Goal: Task Accomplishment & Management: Use online tool/utility

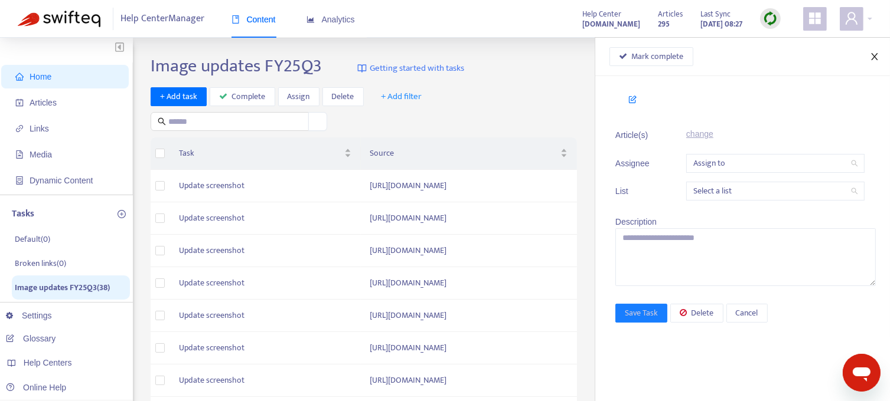
click at [875, 56] on icon "close" at bounding box center [874, 56] width 9 height 9
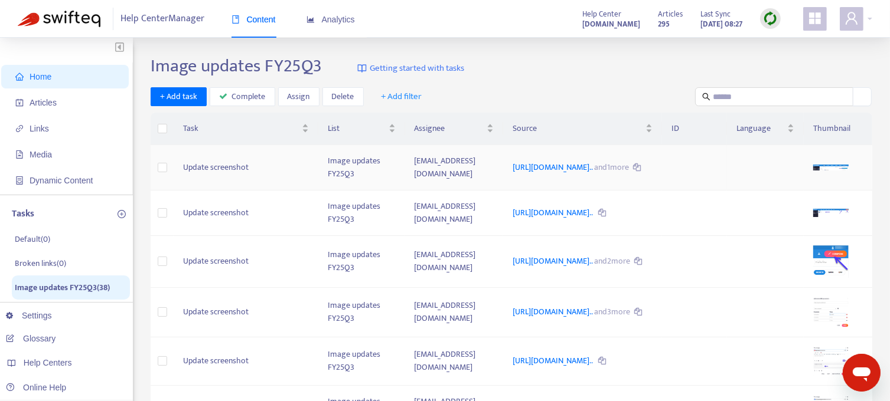
click at [228, 171] on td "Update screenshot" at bounding box center [246, 167] width 145 height 45
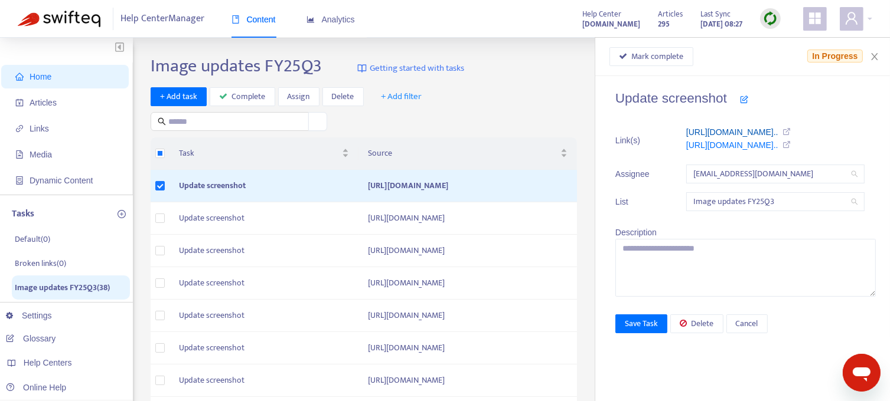
click at [732, 128] on link "[URL][DOMAIN_NAME].." at bounding box center [732, 132] width 92 height 9
click at [658, 58] on span "Mark complete" at bounding box center [658, 56] width 52 height 13
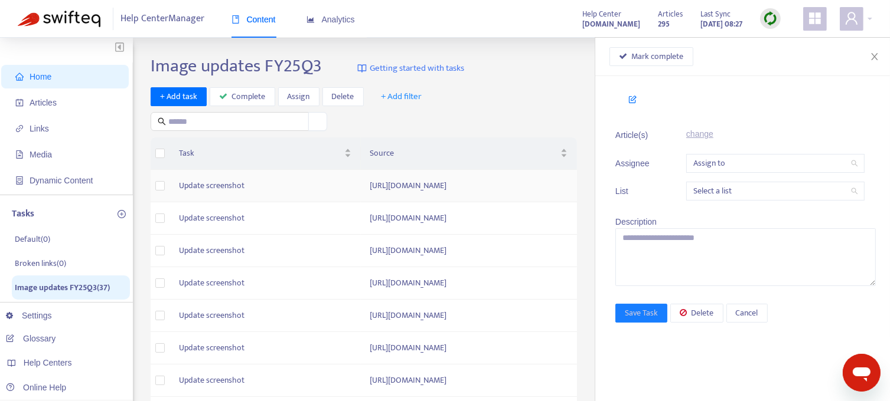
click at [217, 187] on td "Update screenshot" at bounding box center [264, 186] width 191 height 32
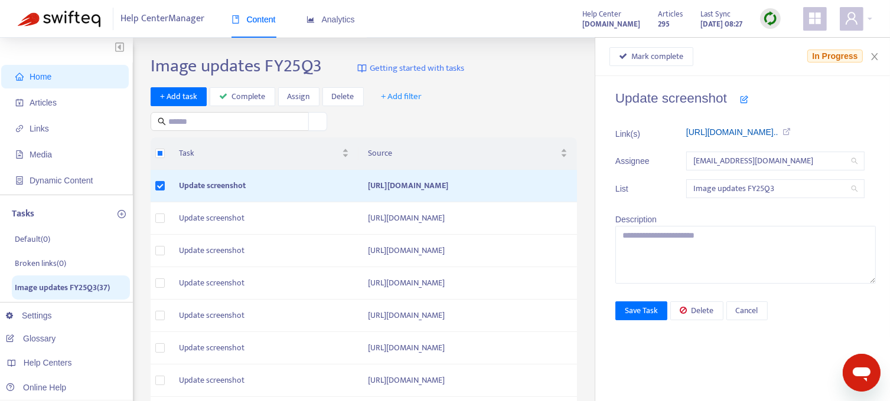
click at [778, 135] on link "[URL][DOMAIN_NAME].." at bounding box center [732, 132] width 92 height 9
click at [658, 61] on span "Mark complete" at bounding box center [658, 56] width 52 height 13
click at [655, 56] on span "Mark complete" at bounding box center [658, 56] width 52 height 13
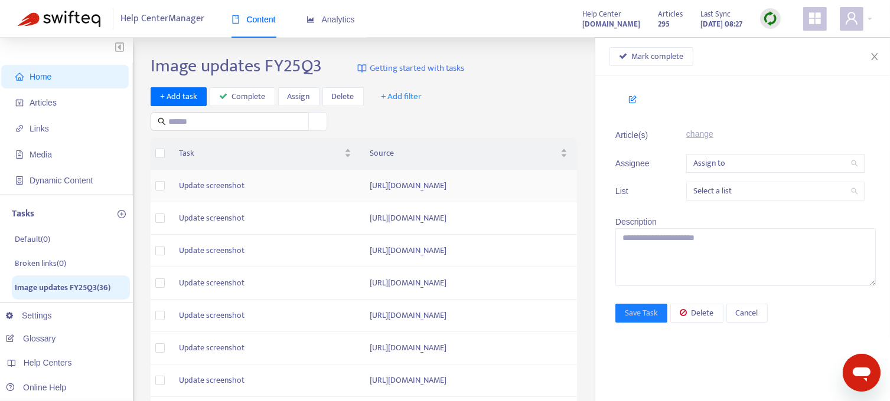
click at [227, 186] on td "Update screenshot" at bounding box center [264, 186] width 191 height 32
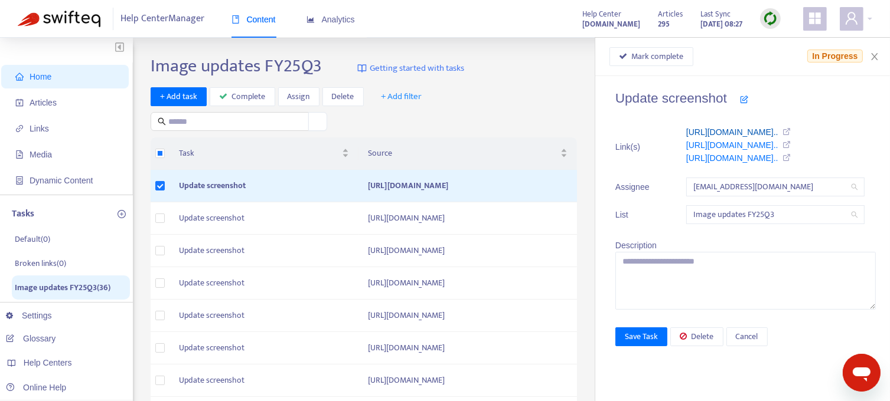
click at [729, 134] on link "[URL][DOMAIN_NAME].." at bounding box center [732, 132] width 92 height 9
click at [876, 54] on icon "close" at bounding box center [874, 56] width 9 height 9
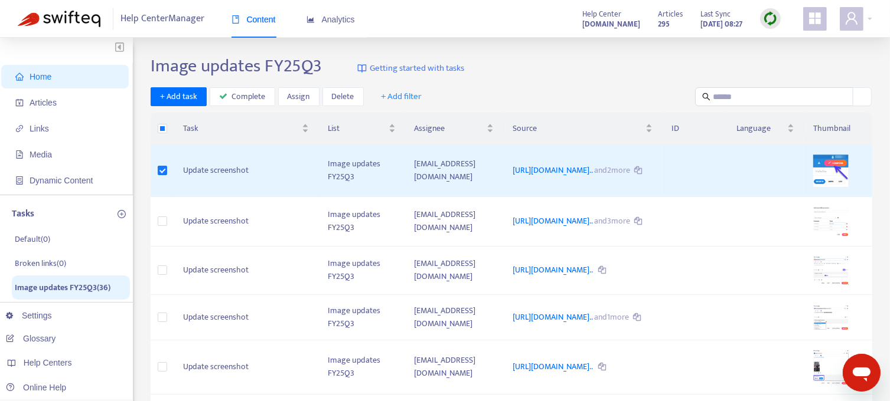
click at [772, 22] on img at bounding box center [770, 18] width 15 height 15
click at [788, 60] on link "Full Sync" at bounding box center [790, 62] width 43 height 14
click at [44, 78] on span "Home" at bounding box center [41, 76] width 22 height 9
click at [344, 17] on span "Analytics" at bounding box center [330, 19] width 48 height 9
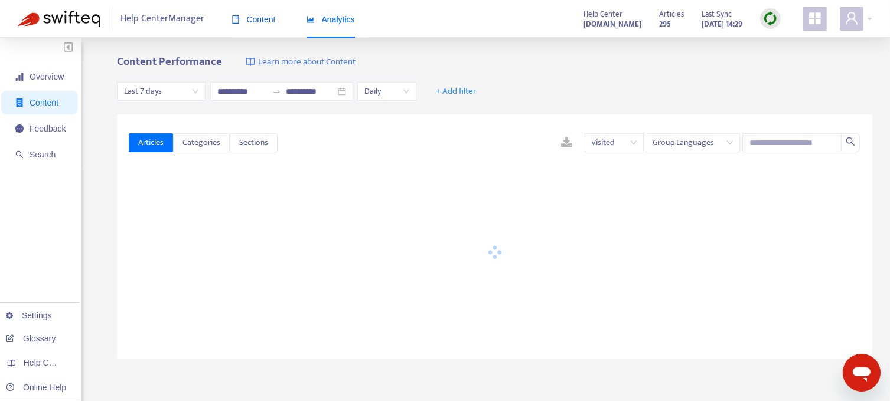
click at [256, 24] on span "Content" at bounding box center [253, 19] width 44 height 9
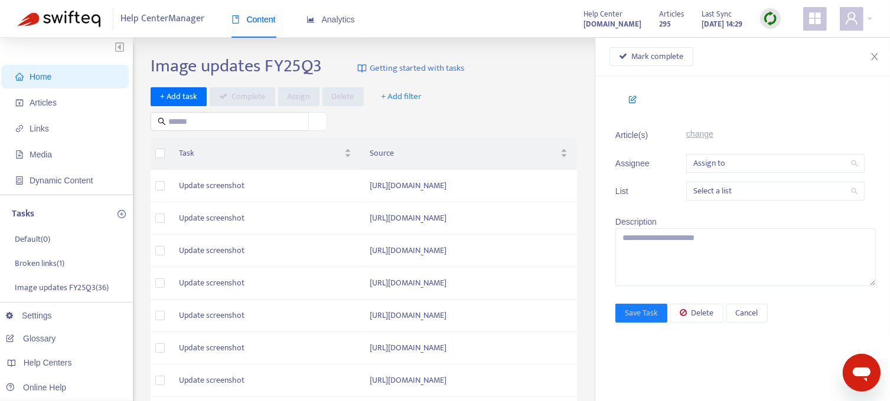
click at [43, 78] on span "Home" at bounding box center [41, 76] width 22 height 9
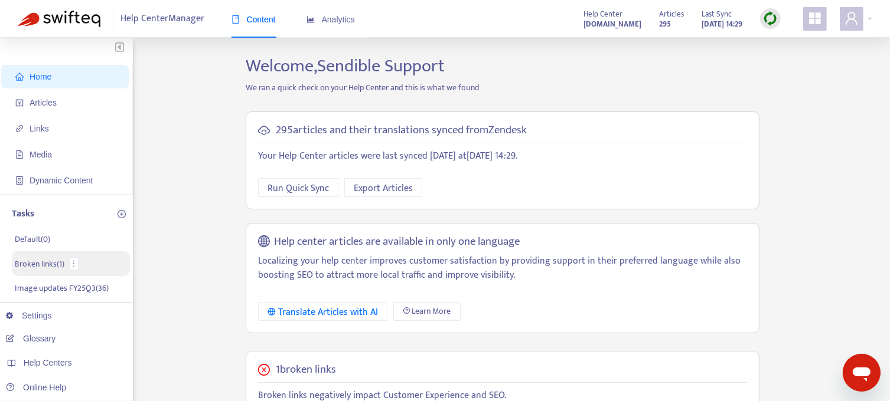
click at [51, 265] on p "Broken links ( 1 )" at bounding box center [40, 264] width 50 height 12
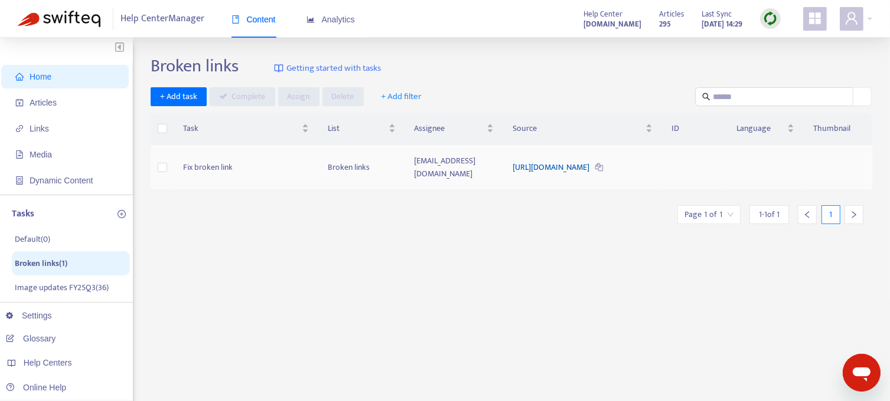
click at [555, 166] on link "[URL][DOMAIN_NAME]" at bounding box center [551, 168] width 79 height 14
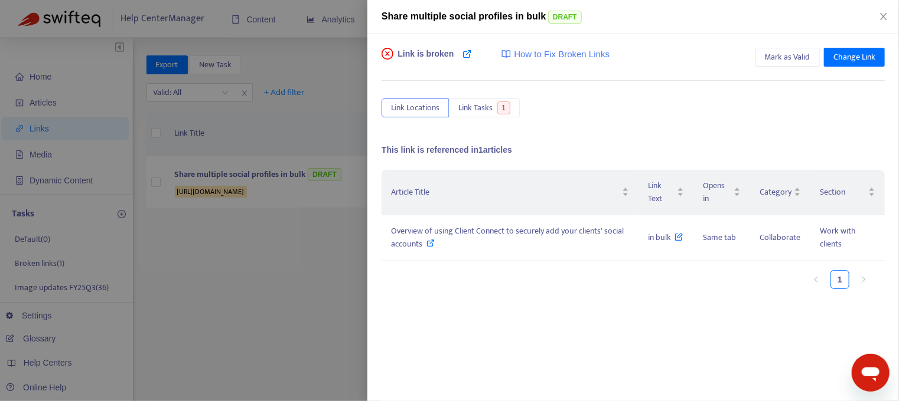
click at [560, 51] on span "How to Fix Broken Links" at bounding box center [562, 55] width 96 height 14
click at [838, 61] on span "Change Link" at bounding box center [854, 57] width 42 height 13
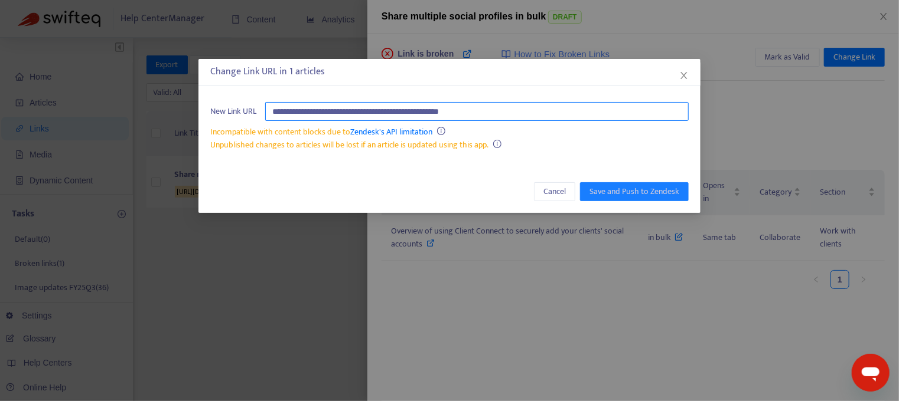
paste input "**********"
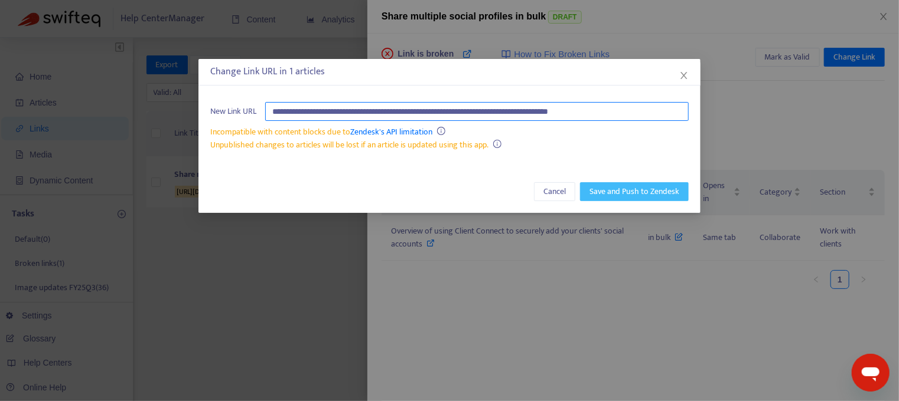
type input "**********"
click at [641, 189] on span "Save and Push to Zendesk" at bounding box center [634, 191] width 90 height 13
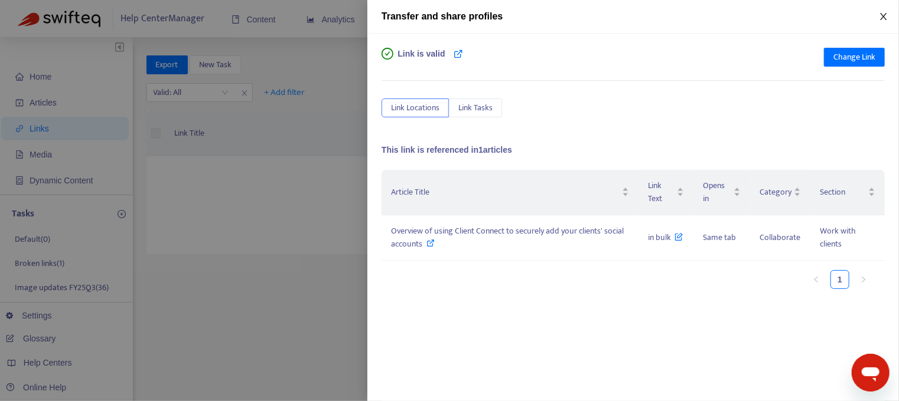
click at [890, 15] on button "Close" at bounding box center [883, 16] width 17 height 11
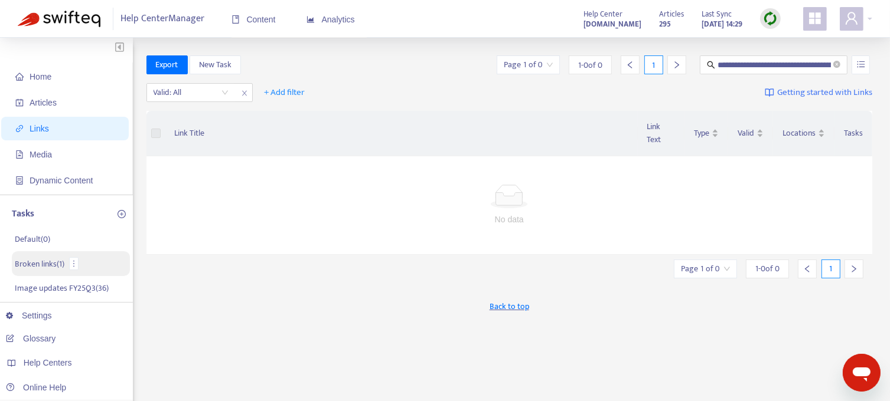
click at [35, 261] on p "Broken links ( 1 )" at bounding box center [40, 264] width 50 height 12
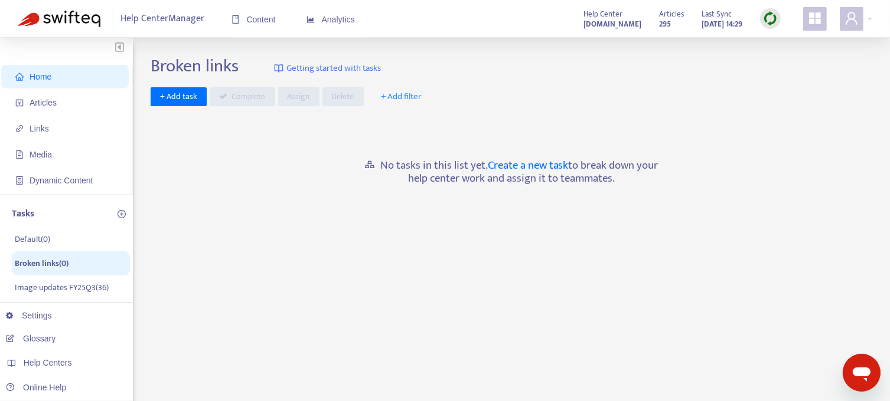
click at [46, 77] on span "Home" at bounding box center [41, 76] width 22 height 9
click at [40, 286] on p "Image updates FY25Q3 ( 36 )" at bounding box center [62, 288] width 94 height 12
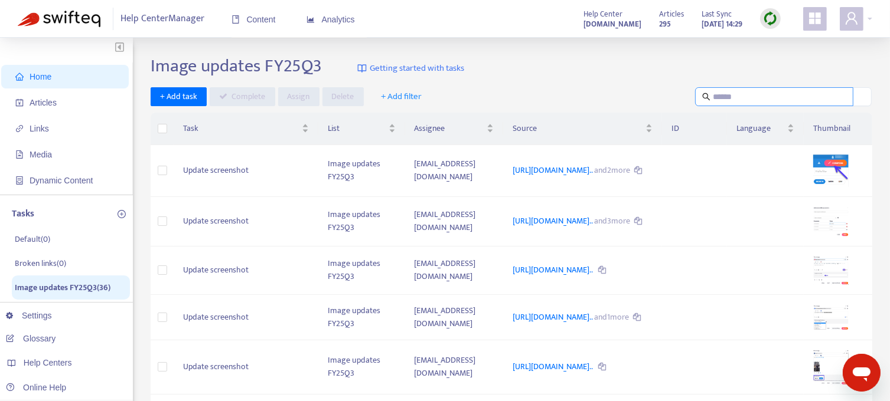
click at [723, 96] on input "text" at bounding box center [775, 96] width 124 height 13
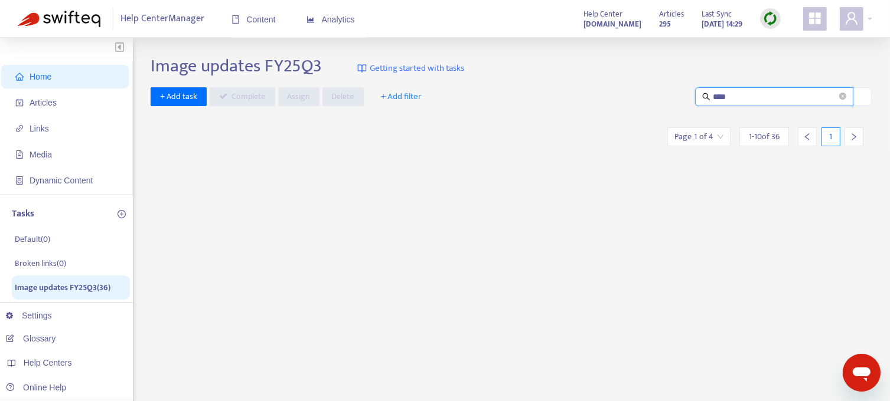
type input "*****"
click at [839, 96] on icon "close-circle" at bounding box center [842, 96] width 7 height 7
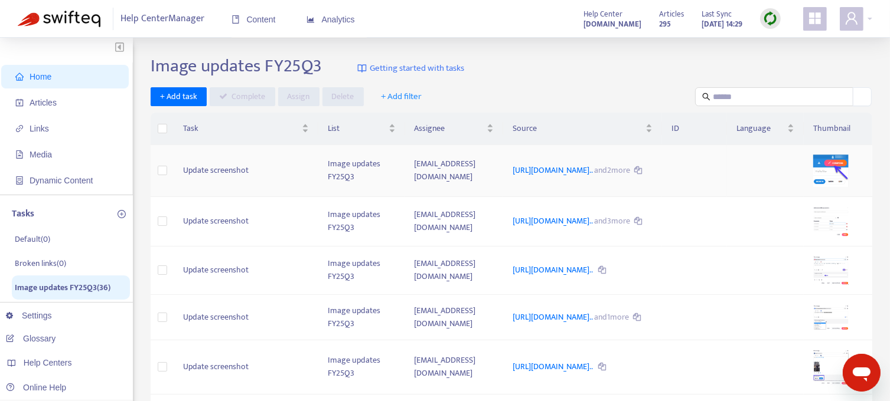
click at [210, 168] on td "Update screenshot" at bounding box center [246, 171] width 145 height 52
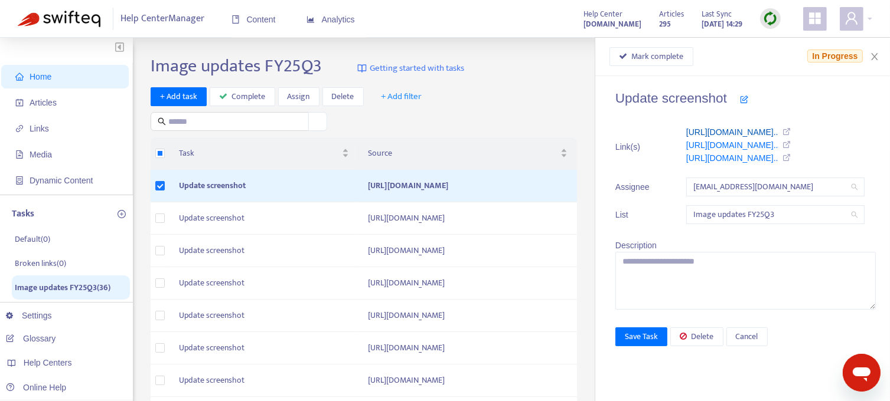
click at [727, 132] on link "[URL][DOMAIN_NAME].." at bounding box center [732, 132] width 92 height 9
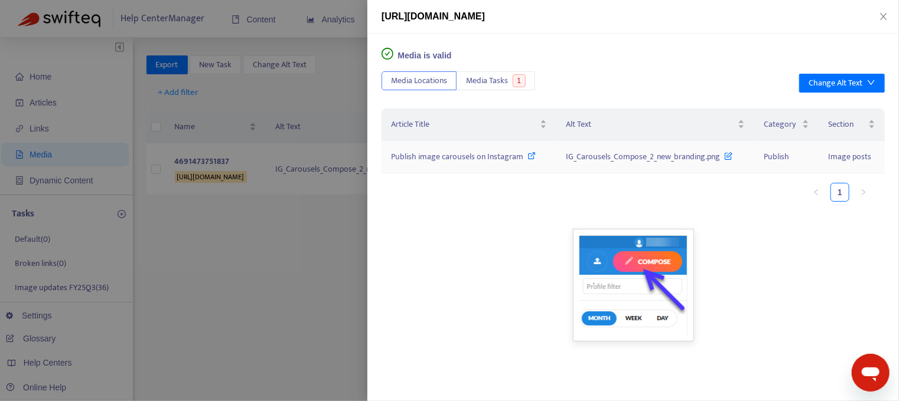
click at [486, 158] on span "Publish image carousels on Instagram" at bounding box center [457, 157] width 132 height 14
